Goal: Transaction & Acquisition: Download file/media

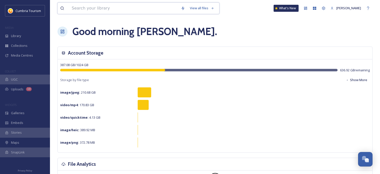
click at [98, 7] on input at bounding box center [123, 8] width 109 height 11
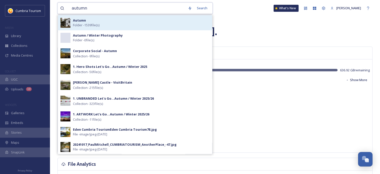
type input "autumn"
click at [105, 26] on div "[PERSON_NAME] - 1539 file(s)" at bounding box center [141, 23] width 137 height 10
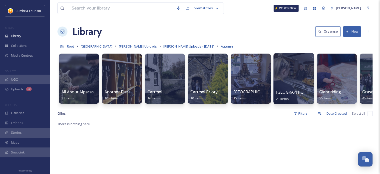
click at [292, 79] on div at bounding box center [294, 78] width 41 height 51
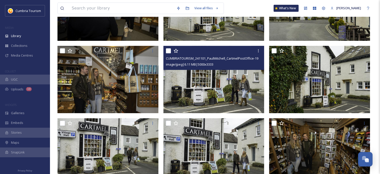
scroll to position [152, 0]
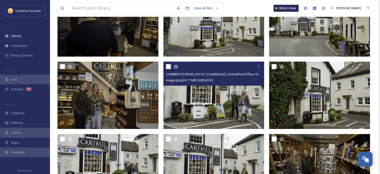
click at [233, 104] on img at bounding box center [214, 96] width 101 height 68
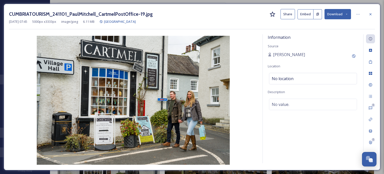
click at [336, 14] on button "Download" at bounding box center [338, 14] width 27 height 10
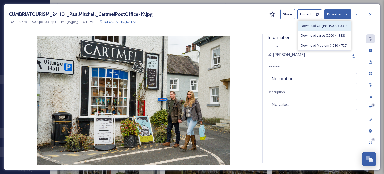
click at [335, 24] on span "Download Original (5000 x 3333)" at bounding box center [324, 25] width 47 height 5
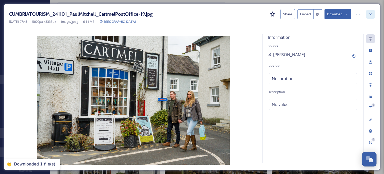
click at [369, 14] on icon at bounding box center [371, 14] width 4 height 4
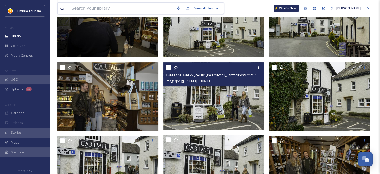
click at [114, 9] on input at bounding box center [121, 8] width 105 height 11
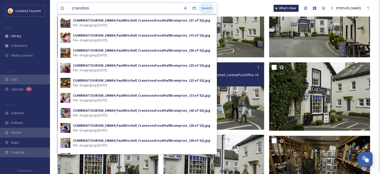
type input "cranston"
click at [208, 8] on div "Search" at bounding box center [207, 8] width 16 height 10
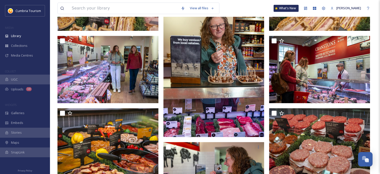
scroll to position [591, 0]
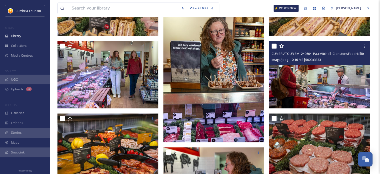
click at [335, 86] on img at bounding box center [319, 75] width 101 height 68
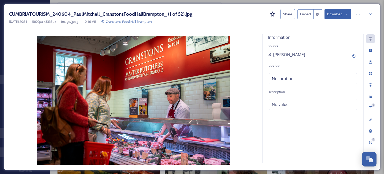
click at [334, 13] on button "Download" at bounding box center [338, 14] width 27 height 10
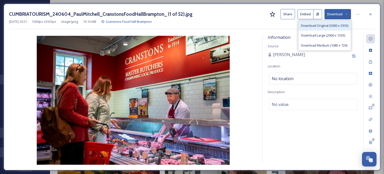
click at [330, 26] on span "Download Original (5000 x 3333)" at bounding box center [324, 25] width 47 height 5
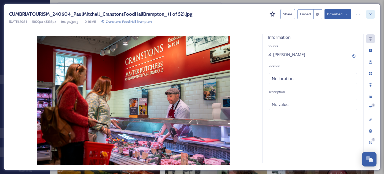
click at [371, 15] on icon at bounding box center [371, 14] width 4 height 4
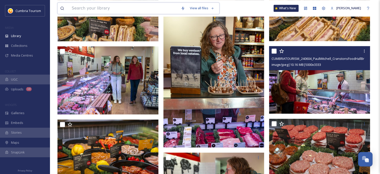
click at [151, 6] on input at bounding box center [123, 8] width 109 height 11
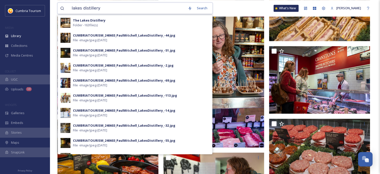
drag, startPoint x: 102, startPoint y: 8, endPoint x: 61, endPoint y: 6, distance: 41.1
click at [61, 6] on div "lakes distillery" at bounding box center [122, 8] width 125 height 11
type input "cafe ambio"
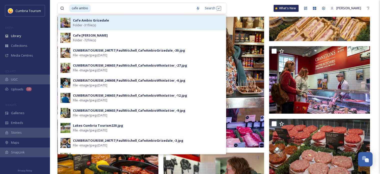
click at [80, 23] on span "Folder - 31 file(s)" at bounding box center [84, 25] width 23 height 5
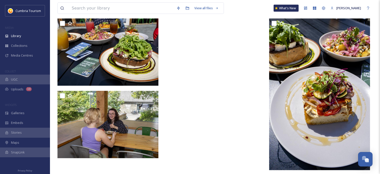
scroll to position [1042, 0]
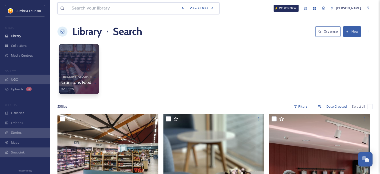
click at [88, 9] on input at bounding box center [123, 8] width 109 height 11
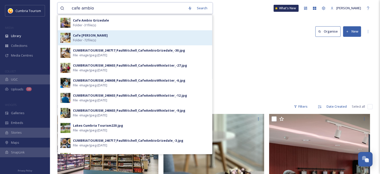
type input "cafe ambio"
click at [95, 37] on strong "Cafe [PERSON_NAME]" at bounding box center [90, 35] width 35 height 5
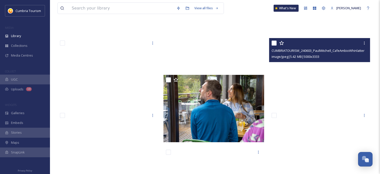
scroll to position [1451, 0]
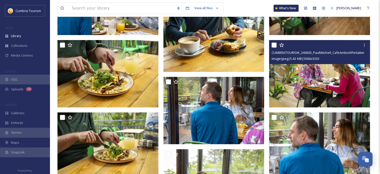
click at [325, 80] on img at bounding box center [319, 74] width 101 height 68
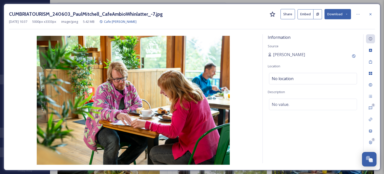
click at [336, 14] on button "Download" at bounding box center [338, 14] width 27 height 10
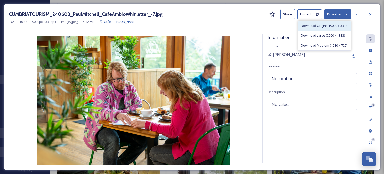
click at [331, 26] on span "Download Original (5000 x 3333)" at bounding box center [324, 25] width 47 height 5
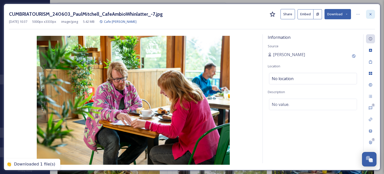
click at [370, 14] on icon at bounding box center [371, 14] width 4 height 4
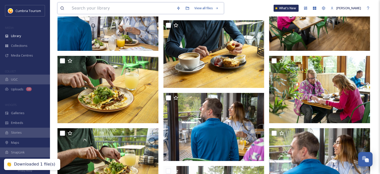
click at [94, 9] on input at bounding box center [121, 8] width 105 height 11
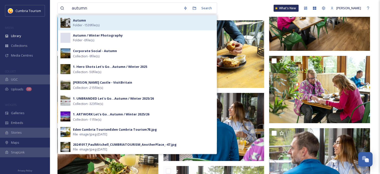
click at [95, 24] on span "Folder - 1539 file(s)" at bounding box center [86, 25] width 27 height 5
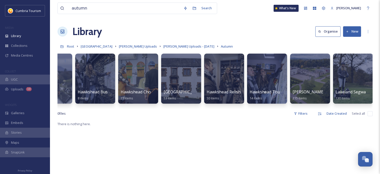
scroll to position [0, 369]
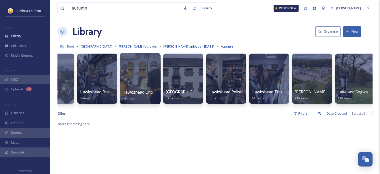
click at [135, 74] on div at bounding box center [140, 78] width 41 height 51
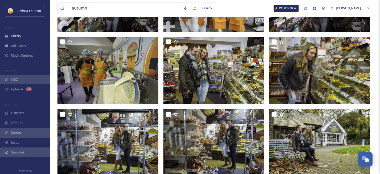
scroll to position [249, 0]
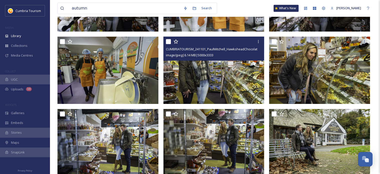
click at [241, 85] on img at bounding box center [214, 71] width 101 height 68
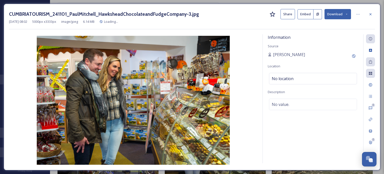
click at [334, 16] on button "Download" at bounding box center [338, 14] width 27 height 10
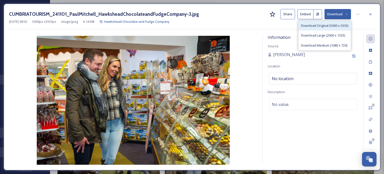
click at [332, 26] on span "Download Original (5000 x 3333)" at bounding box center [324, 25] width 47 height 5
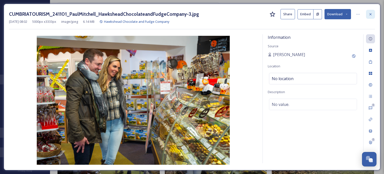
click at [370, 14] on icon at bounding box center [371, 14] width 4 height 4
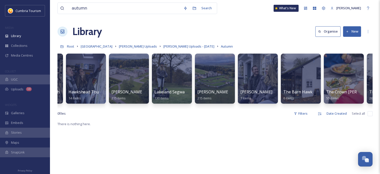
scroll to position [0, 579]
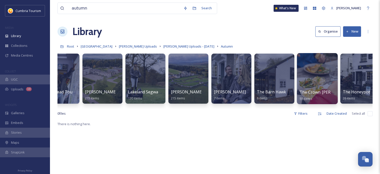
click at [323, 83] on div at bounding box center [317, 78] width 41 height 51
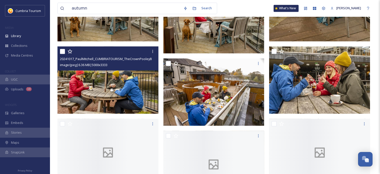
scroll to position [775, 0]
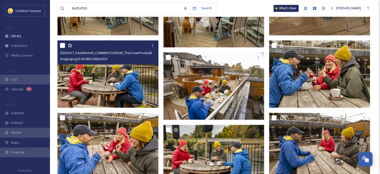
click at [125, 93] on img at bounding box center [108, 74] width 101 height 68
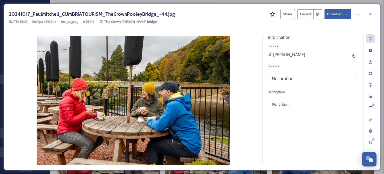
click at [337, 14] on button "Download" at bounding box center [338, 14] width 27 height 10
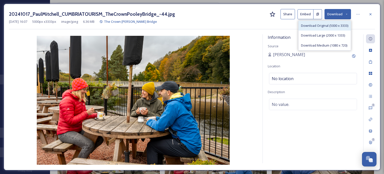
click at [334, 25] on span "Download Original (5000 x 3333)" at bounding box center [324, 25] width 47 height 5
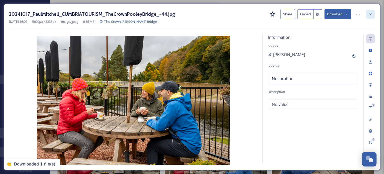
click at [371, 15] on icon at bounding box center [371, 14] width 4 height 4
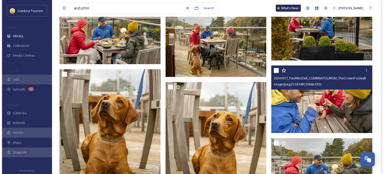
scroll to position [975, 0]
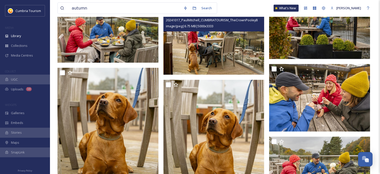
click at [223, 49] on img at bounding box center [214, 41] width 101 height 68
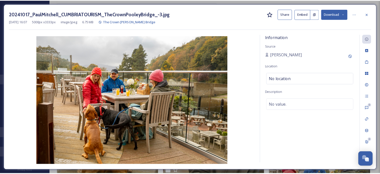
scroll to position [976, 0]
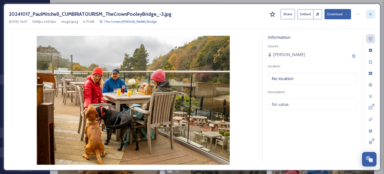
click at [370, 14] on icon at bounding box center [371, 14] width 4 height 4
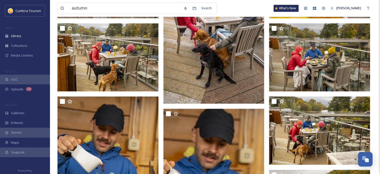
scroll to position [414, 0]
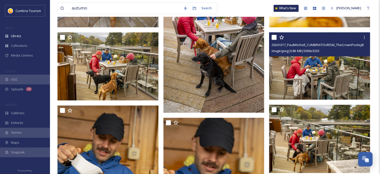
click at [320, 78] on img at bounding box center [319, 66] width 101 height 68
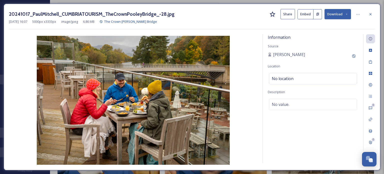
click at [336, 14] on button "Download" at bounding box center [338, 14] width 27 height 10
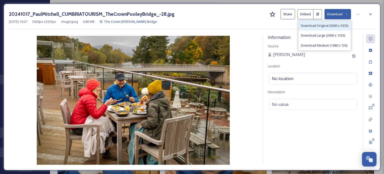
click at [330, 27] on span "Download Original (5000 x 3333)" at bounding box center [324, 25] width 47 height 5
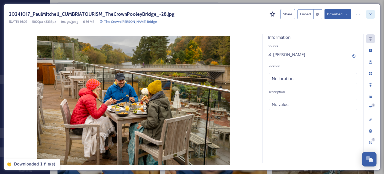
click at [372, 14] on icon at bounding box center [371, 14] width 4 height 4
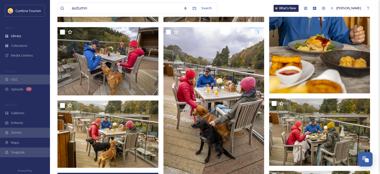
scroll to position [289, 0]
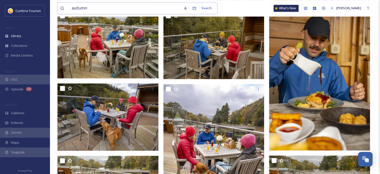
drag, startPoint x: 87, startPoint y: 9, endPoint x: 49, endPoint y: 12, distance: 38.4
type input "christmas"
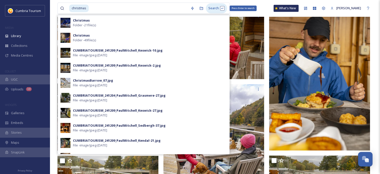
click at [218, 8] on div "Search Press Enter to search" at bounding box center [216, 8] width 21 height 10
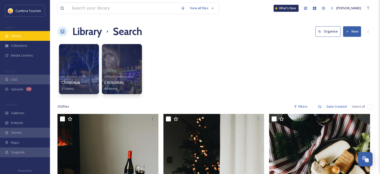
click at [30, 35] on div "Library" at bounding box center [25, 36] width 50 height 10
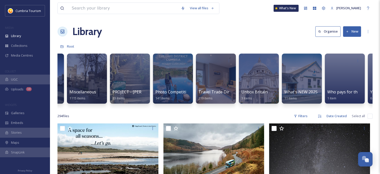
scroll to position [0, 545]
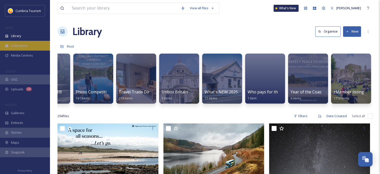
click at [24, 45] on span "Collections" at bounding box center [19, 45] width 17 height 5
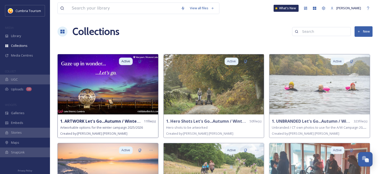
click at [119, 99] on img at bounding box center [108, 84] width 101 height 60
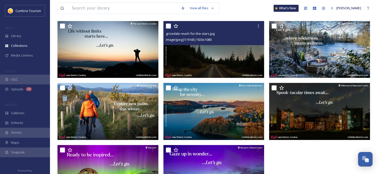
scroll to position [128, 0]
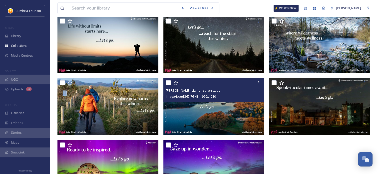
click at [215, 113] on img at bounding box center [214, 106] width 101 height 57
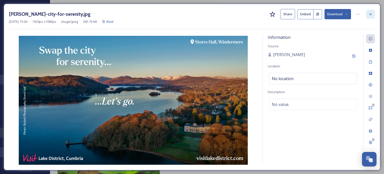
click at [370, 13] on icon at bounding box center [371, 14] width 4 height 4
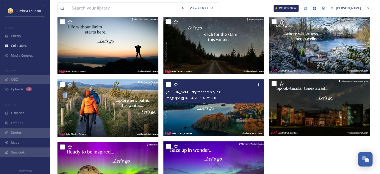
click at [322, 150] on div at bounding box center [321, 78] width 104 height 248
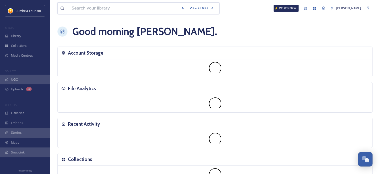
click at [99, 9] on input at bounding box center [123, 8] width 109 height 11
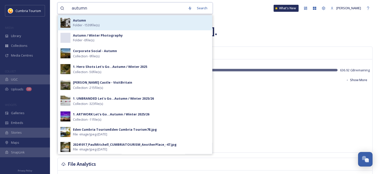
type input "autumn"
click at [98, 19] on div "[PERSON_NAME] - 1539 file(s)" at bounding box center [141, 23] width 137 height 10
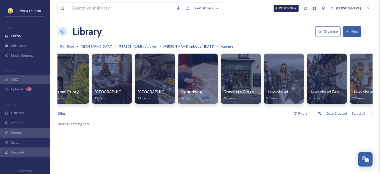
scroll to position [0, 138]
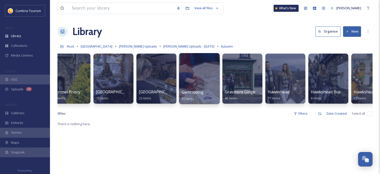
click at [193, 76] on div at bounding box center [199, 78] width 41 height 51
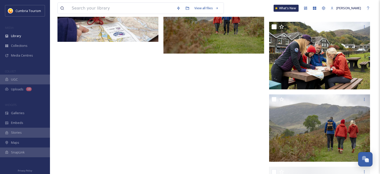
scroll to position [1400, 0]
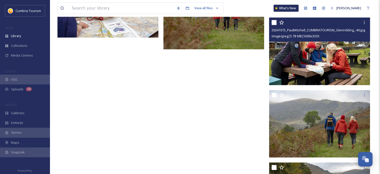
click at [318, 64] on img at bounding box center [319, 52] width 101 height 68
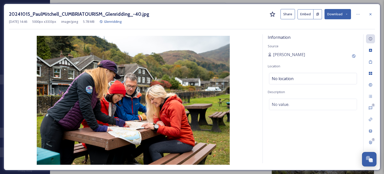
click at [335, 12] on button "Download" at bounding box center [338, 14] width 27 height 10
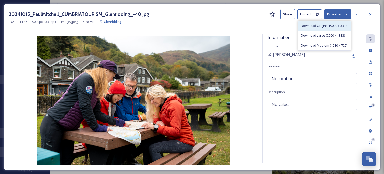
click at [333, 24] on span "Download Original (5000 x 3333)" at bounding box center [324, 25] width 47 height 5
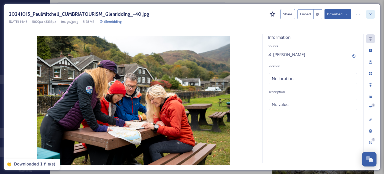
click at [369, 14] on icon at bounding box center [371, 14] width 4 height 4
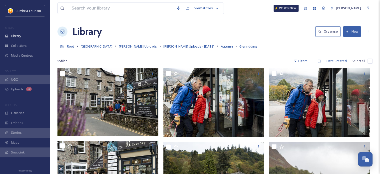
click at [221, 46] on span "Autumn" at bounding box center [227, 46] width 12 height 5
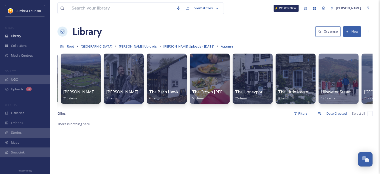
scroll to position [0, 692]
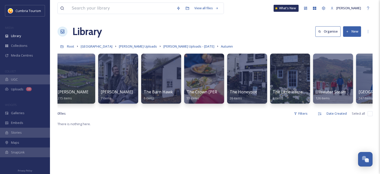
drag, startPoint x: 273, startPoint y: 108, endPoint x: 306, endPoint y: 109, distance: 33.5
click at [306, 109] on div "All About Alpacas 31 items Another Place 105 items Cartmel 16 items Cartmel Pri…" at bounding box center [215, 80] width 315 height 58
click at [329, 82] on div at bounding box center [333, 78] width 41 height 51
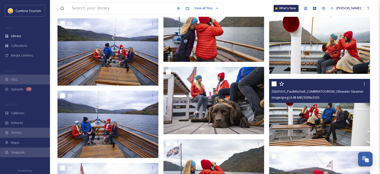
scroll to position [2701, 0]
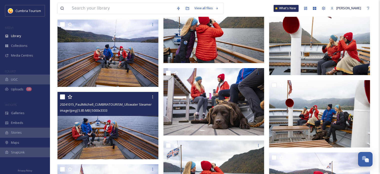
click at [134, 133] on img at bounding box center [108, 126] width 101 height 68
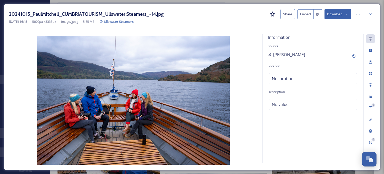
click at [337, 15] on button "Download" at bounding box center [338, 14] width 27 height 10
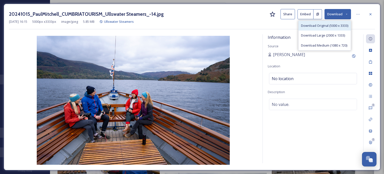
click at [330, 26] on span "Download Original (5000 x 3333)" at bounding box center [324, 25] width 47 height 5
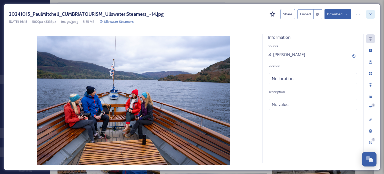
click at [371, 14] on icon at bounding box center [371, 14] width 2 height 2
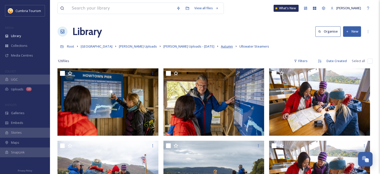
click at [221, 46] on span "Autumn" at bounding box center [227, 46] width 12 height 5
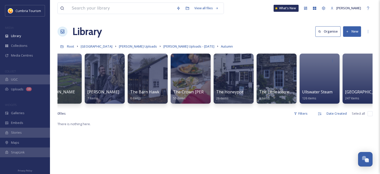
scroll to position [0, 717]
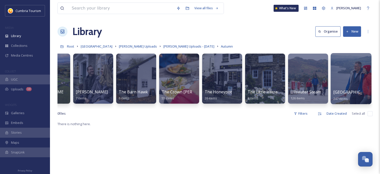
click at [348, 82] on div at bounding box center [351, 78] width 41 height 51
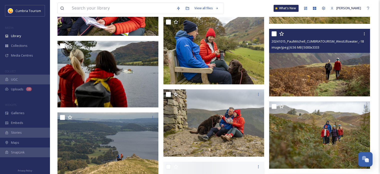
scroll to position [2151, 0]
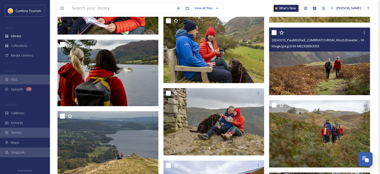
click at [318, 64] on img at bounding box center [319, 62] width 101 height 68
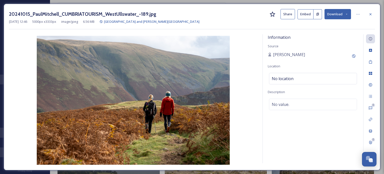
click at [332, 15] on button "Download" at bounding box center [338, 14] width 27 height 10
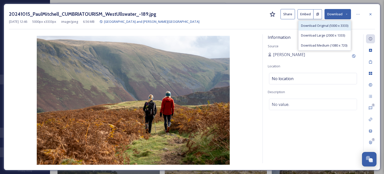
click at [330, 27] on span "Download Original (5000 x 3333)" at bounding box center [324, 25] width 47 height 5
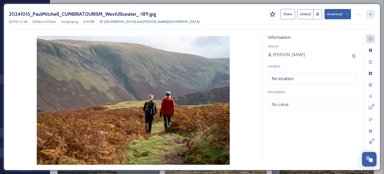
click at [372, 14] on icon at bounding box center [371, 14] width 4 height 4
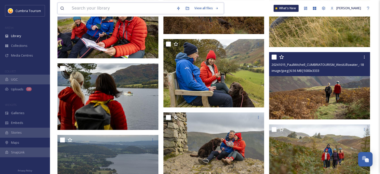
click at [109, 8] on input at bounding box center [121, 8] width 105 height 11
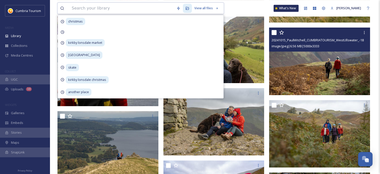
scroll to position [2127, 0]
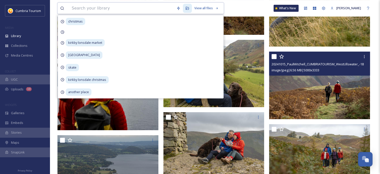
paste input "Pencil Museum"
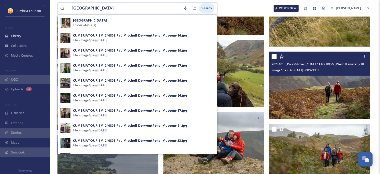
type input "Pencil Museum"
click at [211, 10] on div "Search" at bounding box center [207, 8] width 16 height 10
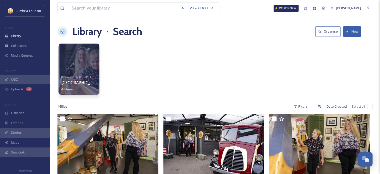
click at [81, 63] on div at bounding box center [79, 69] width 41 height 51
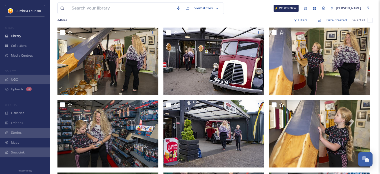
scroll to position [42, 0]
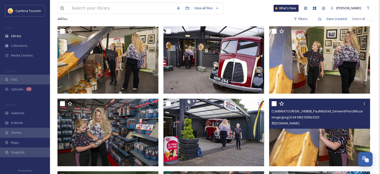
click at [318, 135] on img at bounding box center [319, 133] width 101 height 68
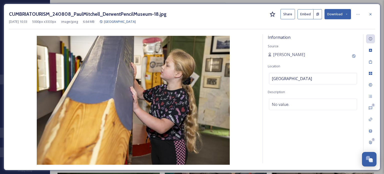
click at [336, 13] on button "Download" at bounding box center [338, 14] width 27 height 10
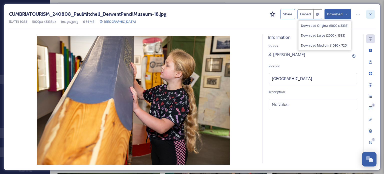
click at [371, 13] on icon at bounding box center [371, 14] width 4 height 4
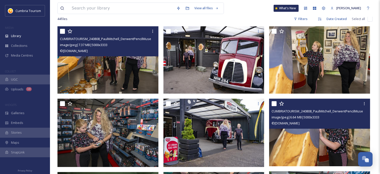
click at [126, 71] on img at bounding box center [108, 60] width 101 height 68
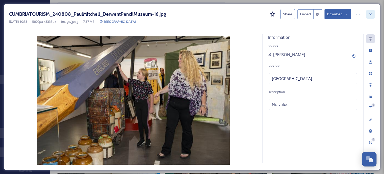
click at [372, 13] on icon at bounding box center [371, 14] width 4 height 4
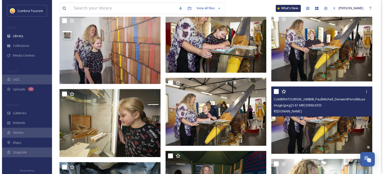
scroll to position [867, 0]
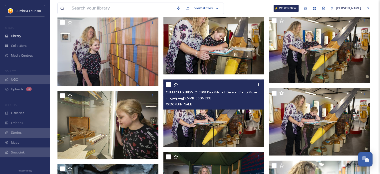
click at [237, 127] on img at bounding box center [214, 113] width 101 height 68
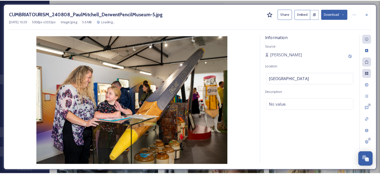
scroll to position [868, 0]
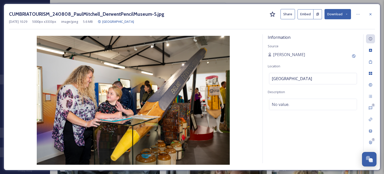
click at [337, 14] on button "Download" at bounding box center [338, 14] width 27 height 10
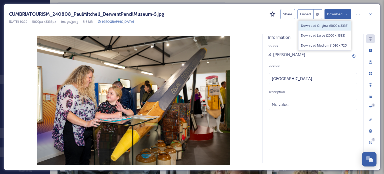
click at [335, 26] on span "Download Original (5000 x 3333)" at bounding box center [324, 25] width 47 height 5
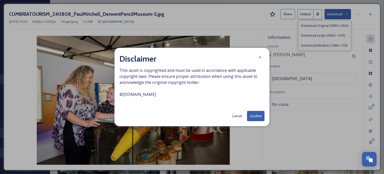
click at [258, 118] on button "Confirm" at bounding box center [256, 116] width 18 height 10
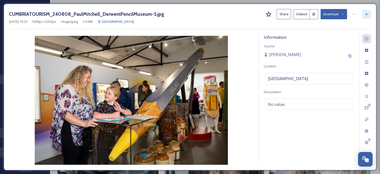
click at [367, 13] on icon at bounding box center [367, 14] width 2 height 2
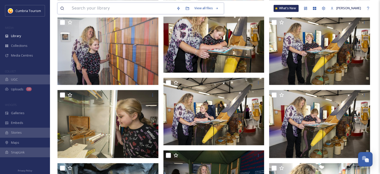
click at [90, 7] on input at bounding box center [121, 8] width 105 height 11
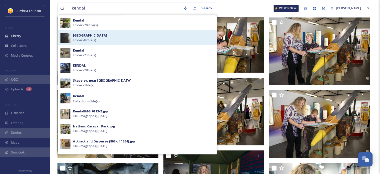
click at [77, 38] on span "Folder - 82 file(s)" at bounding box center [84, 40] width 23 height 5
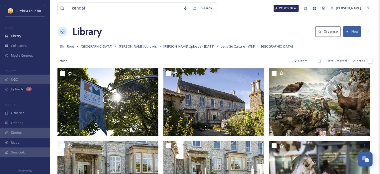
click at [271, 31] on div "Library Organise New" at bounding box center [215, 31] width 315 height 15
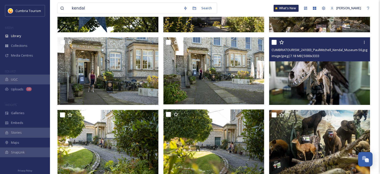
scroll to position [100, 0]
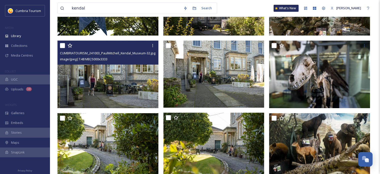
click at [104, 84] on img at bounding box center [108, 75] width 101 height 68
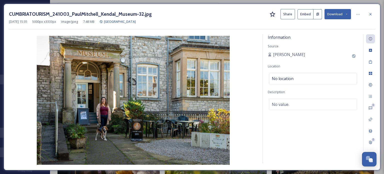
click at [333, 13] on button "Download" at bounding box center [338, 14] width 27 height 10
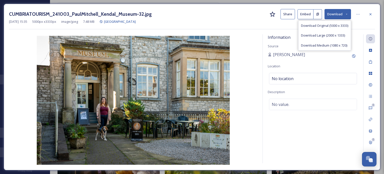
click at [331, 26] on span "Download Original (5000 x 3333)" at bounding box center [324, 25] width 47 height 5
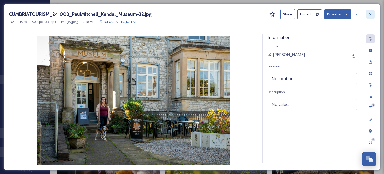
click at [371, 14] on icon at bounding box center [371, 14] width 4 height 4
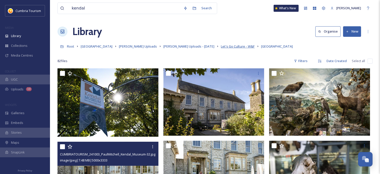
click at [223, 46] on span "Let's Go Culture - W&F" at bounding box center [238, 46] width 34 height 5
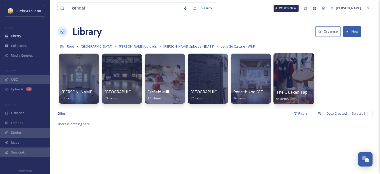
click at [297, 77] on div at bounding box center [294, 78] width 41 height 51
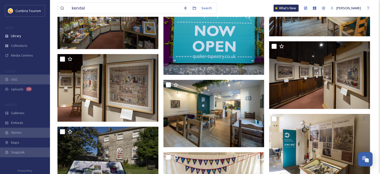
scroll to position [1100, 0]
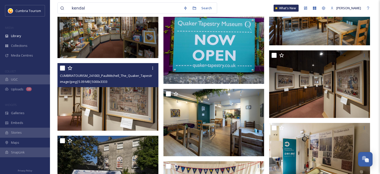
click at [118, 105] on img at bounding box center [108, 97] width 101 height 68
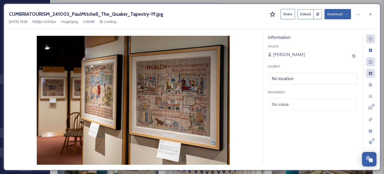
click at [338, 14] on button "Download" at bounding box center [338, 14] width 27 height 10
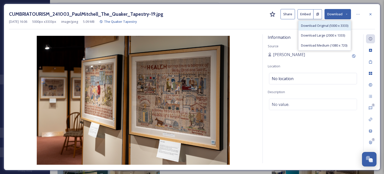
click at [337, 28] on span "Download Original (5000 x 3333)" at bounding box center [324, 25] width 47 height 5
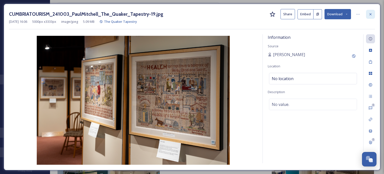
click at [371, 14] on icon at bounding box center [371, 14] width 4 height 4
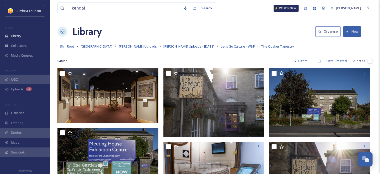
click at [221, 47] on span "Let's Go Culture - W&F" at bounding box center [238, 46] width 34 height 5
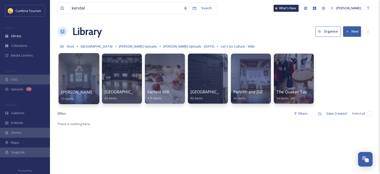
click at [82, 74] on div at bounding box center [79, 78] width 41 height 51
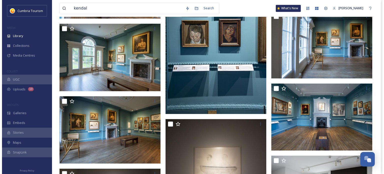
scroll to position [802, 0]
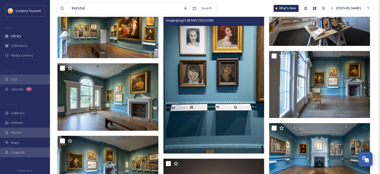
click at [231, 76] on img at bounding box center [214, 78] width 101 height 152
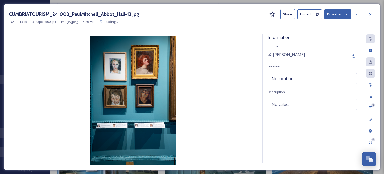
click at [338, 14] on button "Download" at bounding box center [338, 14] width 27 height 10
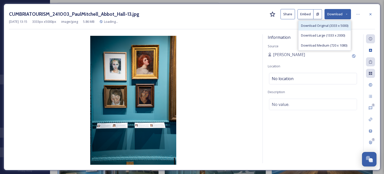
click at [336, 24] on span "Download Original (3333 x 5000)" at bounding box center [324, 25] width 47 height 5
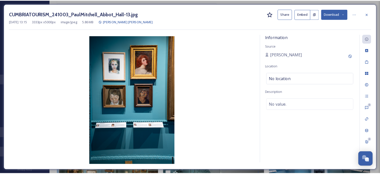
scroll to position [810, 0]
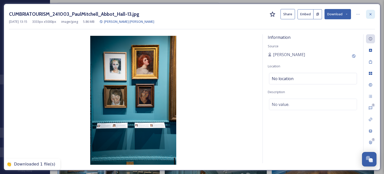
click at [370, 15] on icon at bounding box center [371, 14] width 4 height 4
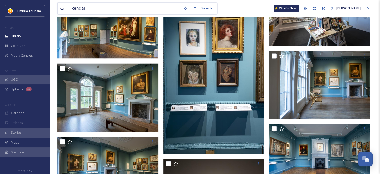
drag, startPoint x: 85, startPoint y: 8, endPoint x: 67, endPoint y: 5, distance: 18.4
click at [67, 5] on div "kendal" at bounding box center [120, 8] width 121 height 11
type input "keswick"
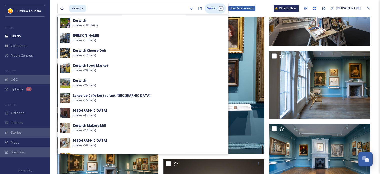
click at [215, 9] on div "Search Press Enter to search" at bounding box center [215, 8] width 21 height 10
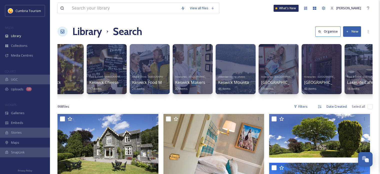
scroll to position [0, 201]
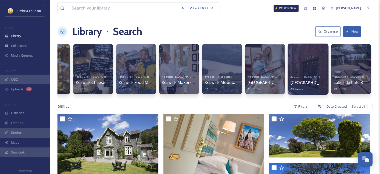
click at [307, 65] on div at bounding box center [308, 69] width 41 height 51
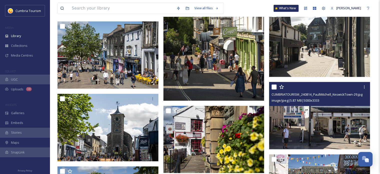
scroll to position [629, 0]
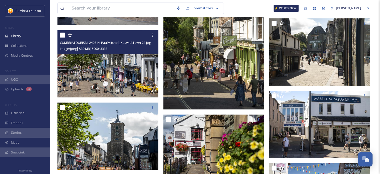
click at [135, 72] on img at bounding box center [108, 64] width 101 height 68
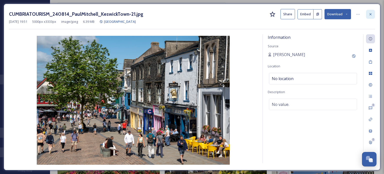
click at [370, 15] on icon at bounding box center [371, 14] width 4 height 4
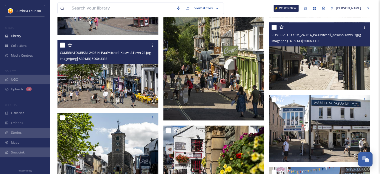
scroll to position [654, 0]
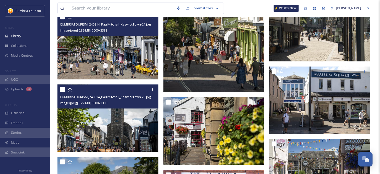
click at [105, 124] on img at bounding box center [108, 118] width 101 height 68
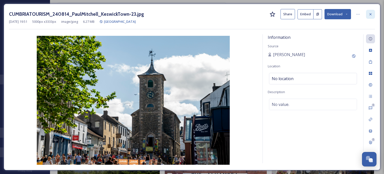
click at [371, 15] on icon at bounding box center [371, 14] width 4 height 4
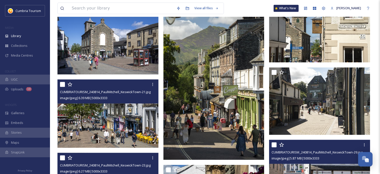
scroll to position [579, 0]
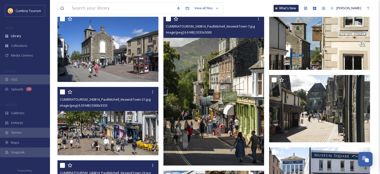
click at [251, 87] on img at bounding box center [214, 90] width 101 height 152
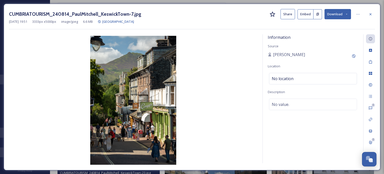
click at [338, 16] on button "Download" at bounding box center [338, 14] width 27 height 10
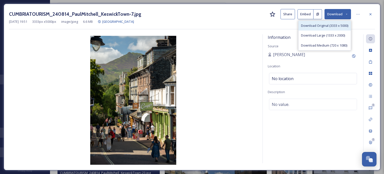
click at [327, 28] on span "Download Original (3333 x 5000)" at bounding box center [324, 25] width 47 height 5
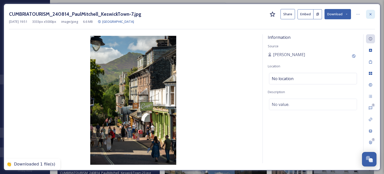
click at [370, 15] on icon at bounding box center [371, 14] width 4 height 4
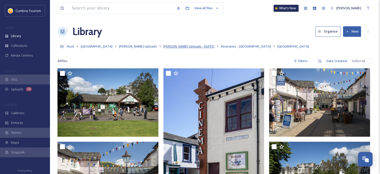
click at [188, 46] on span "[PERSON_NAME] Uploads - [DATE]" at bounding box center [189, 46] width 51 height 5
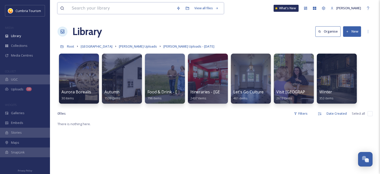
click at [100, 10] on input at bounding box center [121, 8] width 105 height 11
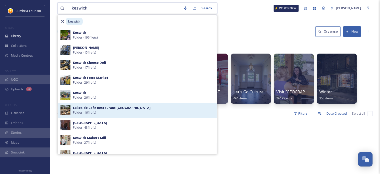
type input "keswick"
click at [103, 110] on strong "Lakeside Cafe Restaurant Keswick" at bounding box center [112, 107] width 78 height 5
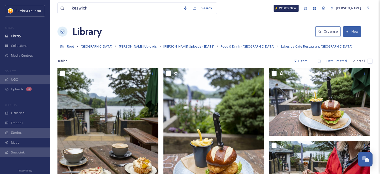
click at [280, 54] on div at bounding box center [215, 53] width 315 height 5
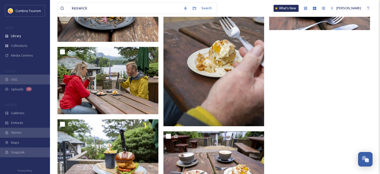
scroll to position [378, 0]
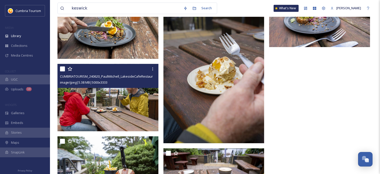
click at [109, 113] on img at bounding box center [108, 98] width 101 height 68
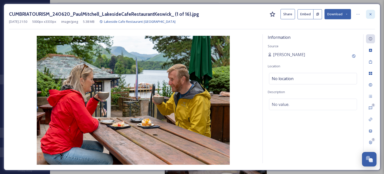
click at [371, 14] on icon at bounding box center [371, 14] width 2 height 2
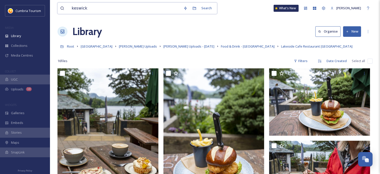
click at [91, 8] on input "keswick" at bounding box center [125, 8] width 112 height 11
